Goal: Transaction & Acquisition: Purchase product/service

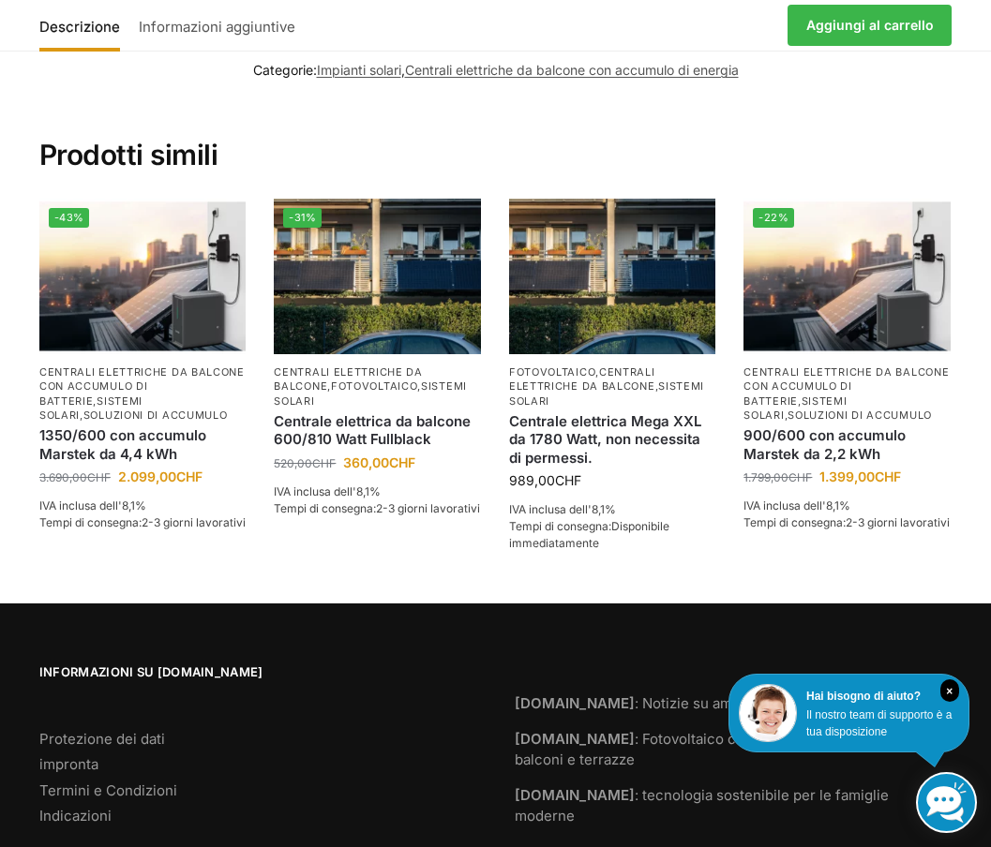
scroll to position [3718, 0]
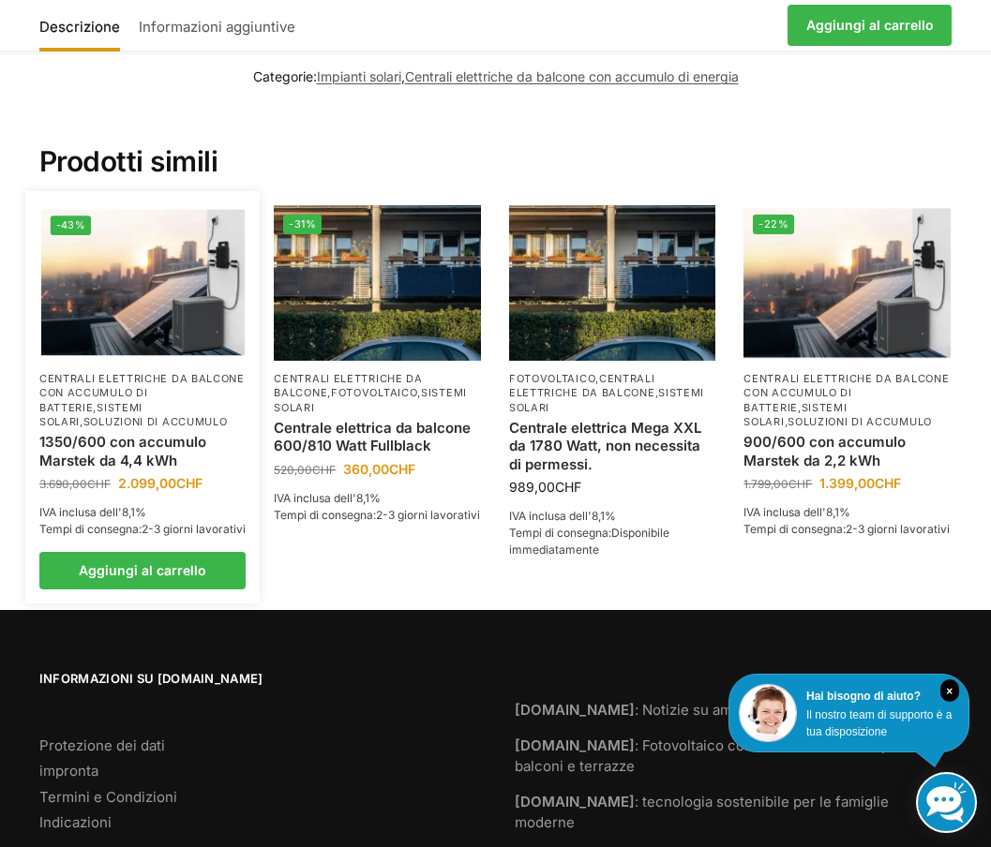
click at [91, 328] on img at bounding box center [142, 283] width 203 height 152
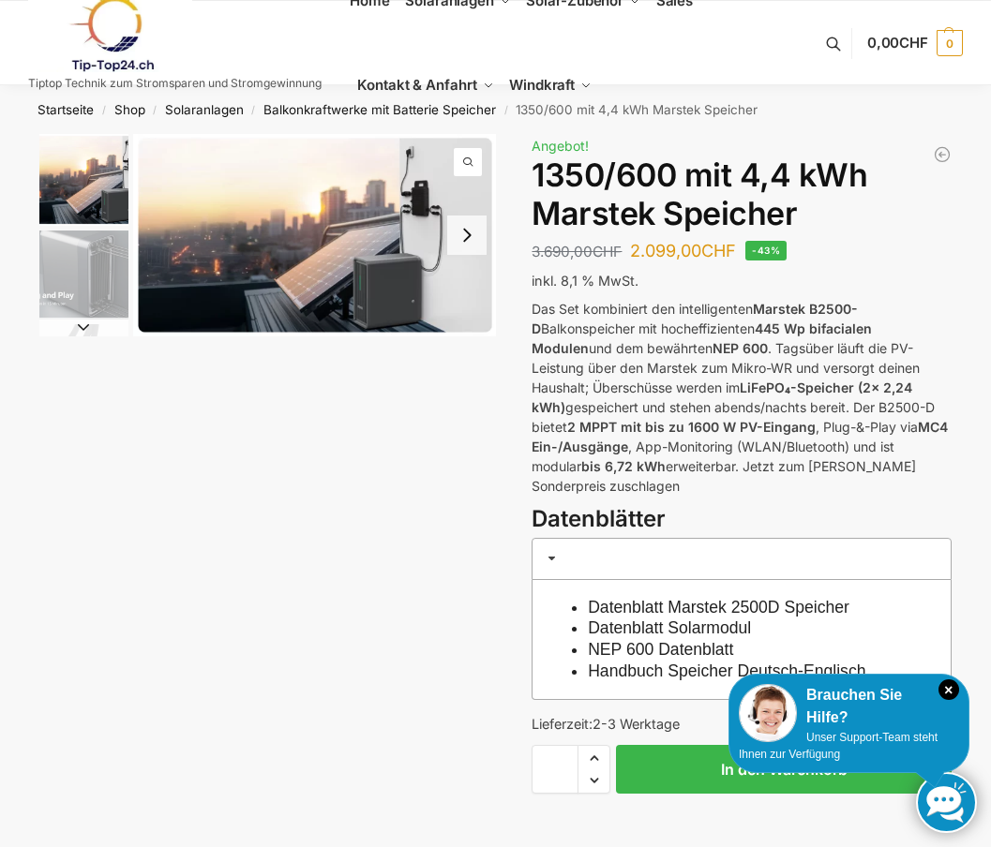
scroll to position [4, 0]
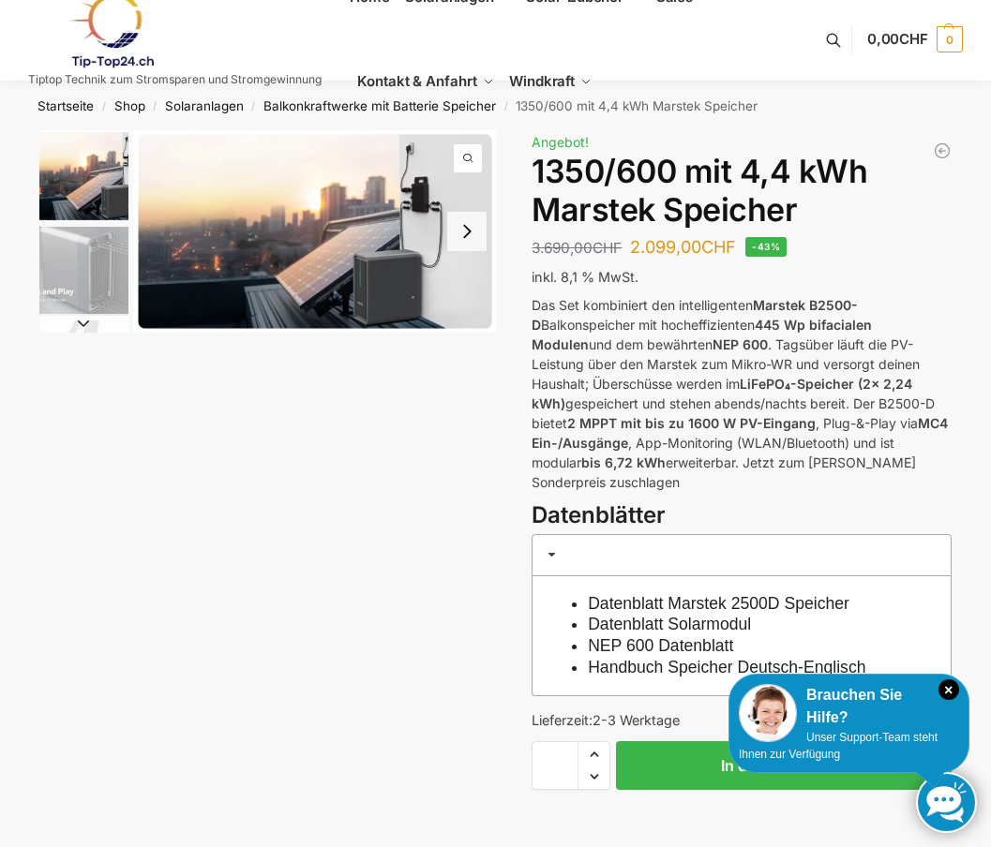
click at [308, 272] on img "1 / 9" at bounding box center [314, 231] width 363 height 202
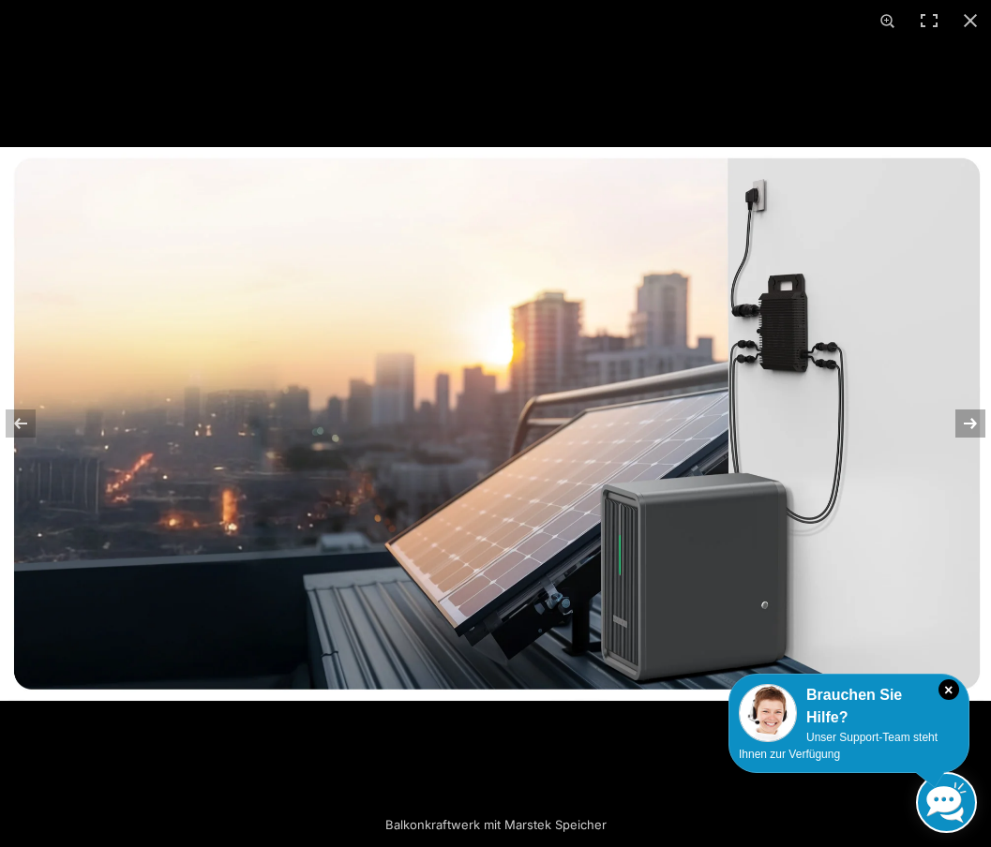
click at [975, 420] on button "Next (arrow right)" at bounding box center [958, 424] width 66 height 94
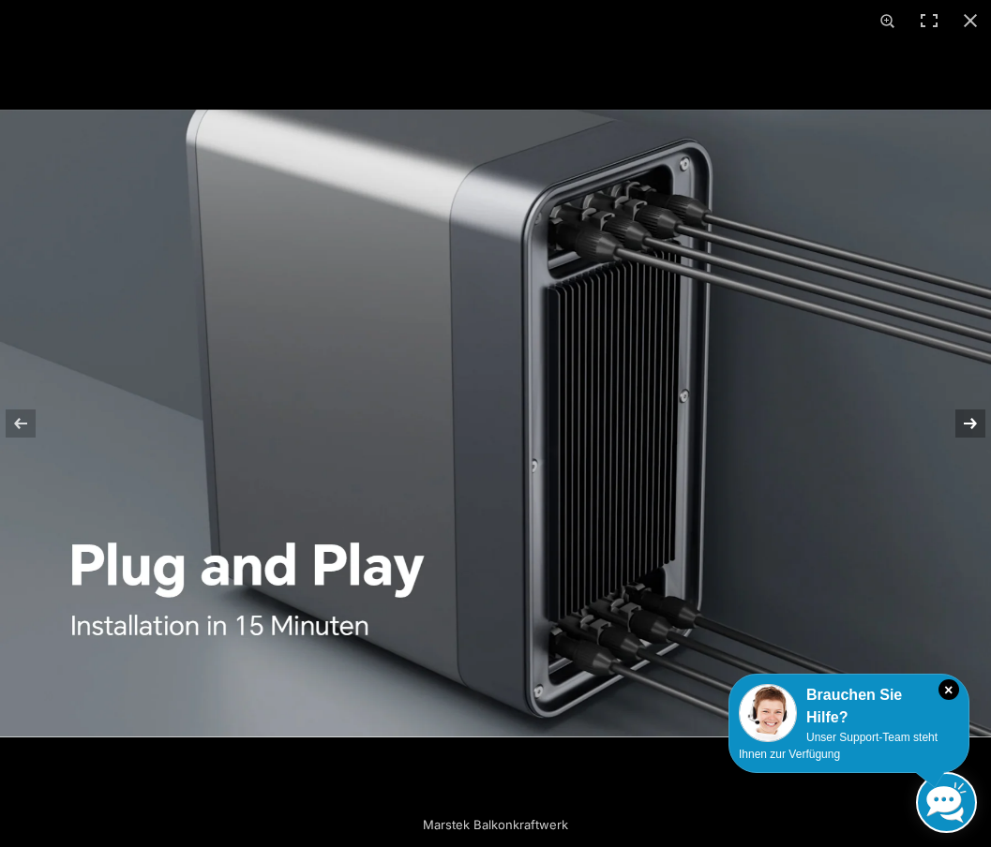
click at [975, 420] on button "Next (arrow right)" at bounding box center [958, 424] width 66 height 94
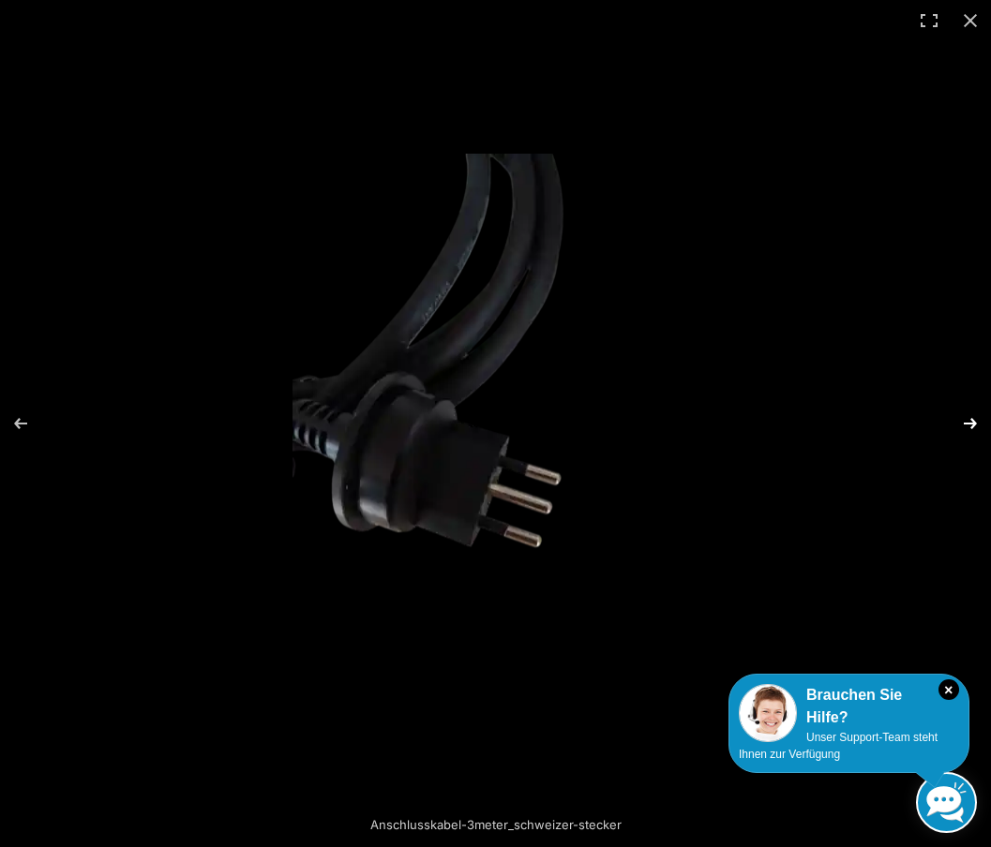
click at [975, 419] on button "Next (arrow right)" at bounding box center [958, 424] width 66 height 94
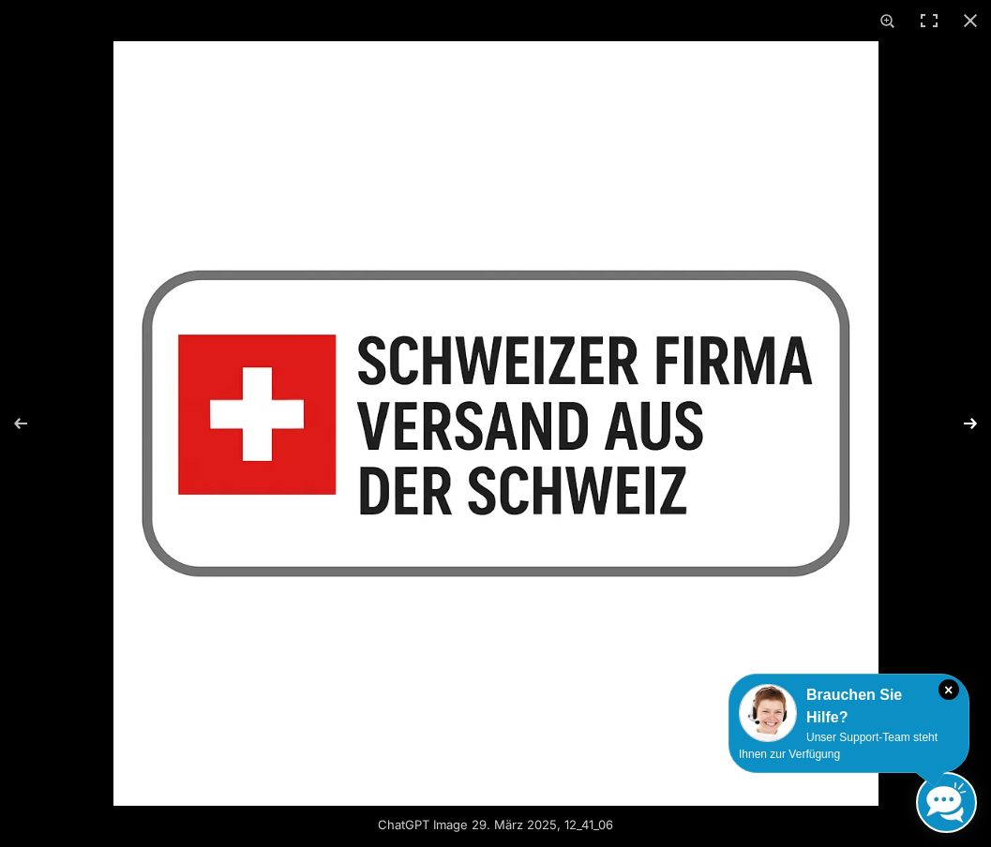
click at [975, 419] on button "Next (arrow right)" at bounding box center [958, 424] width 66 height 94
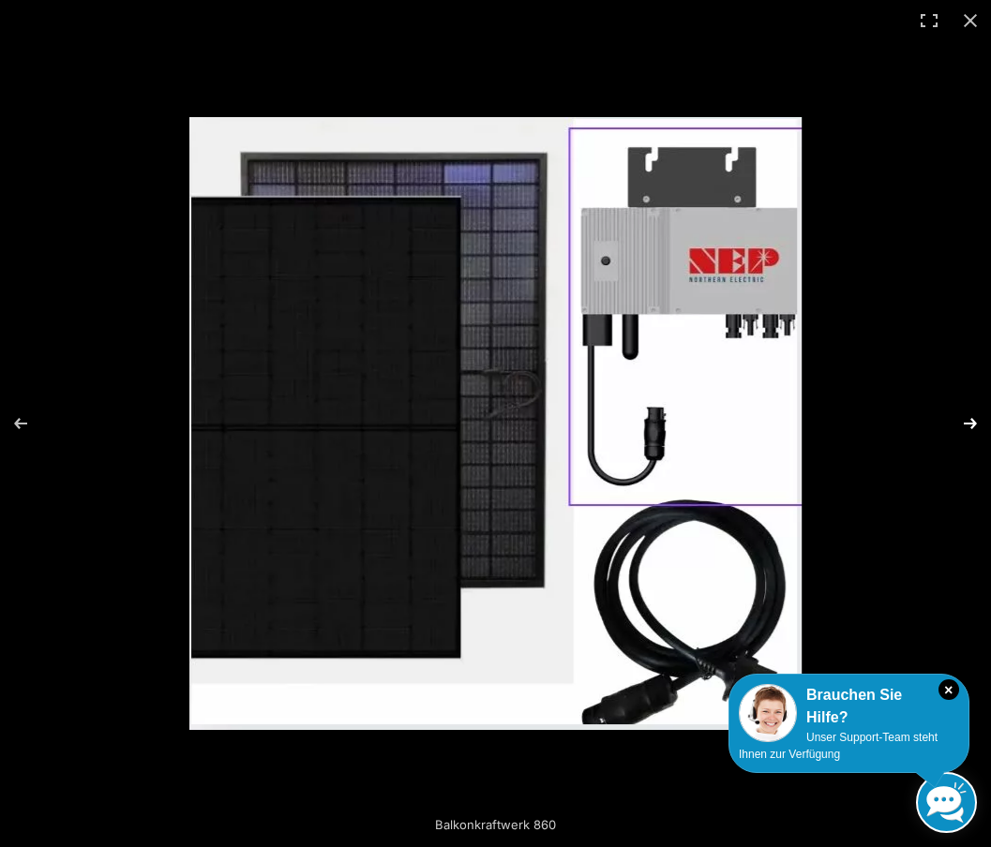
click at [969, 417] on button "Next (arrow right)" at bounding box center [958, 424] width 66 height 94
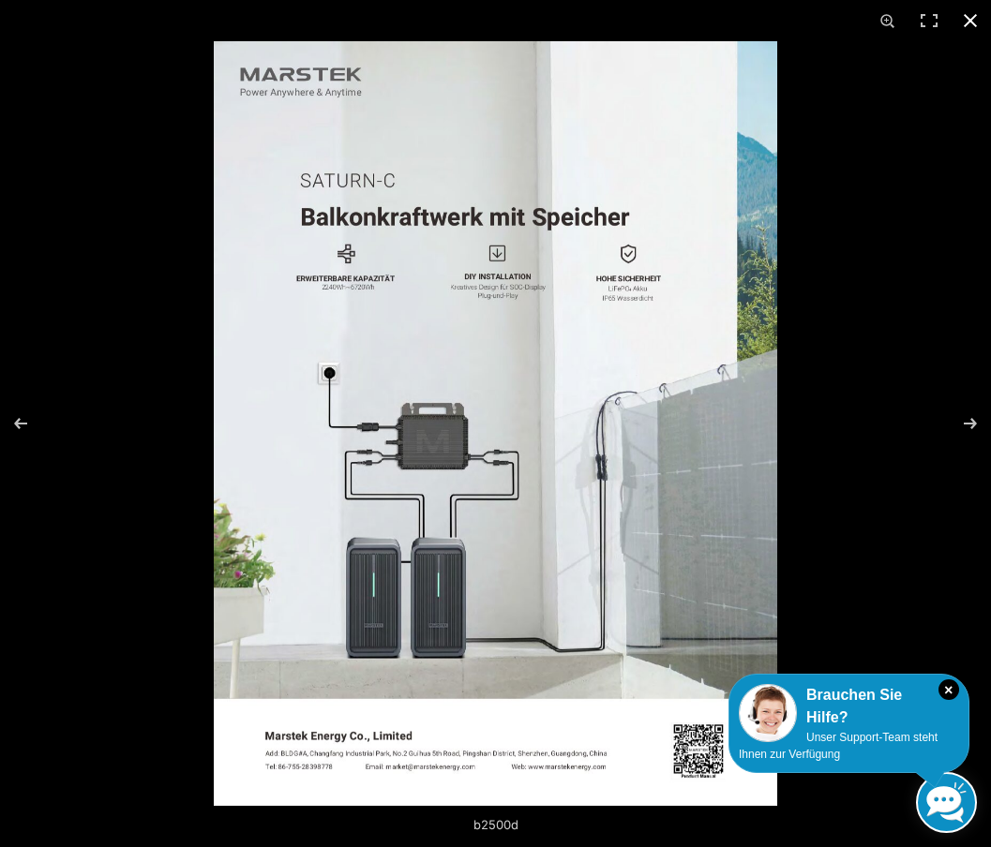
click at [964, 21] on button "Close (Esc)" at bounding box center [969, 20] width 41 height 41
